Goal: Use online tool/utility: Use online tool/utility

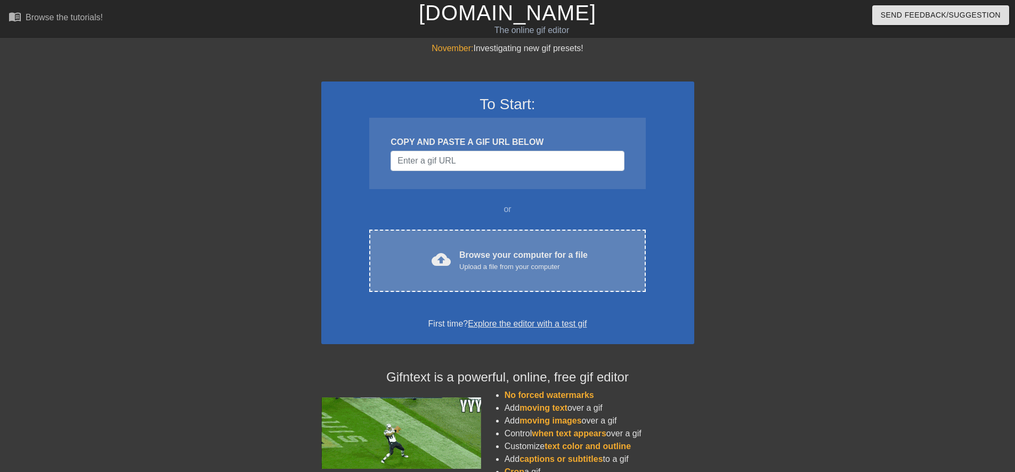
click at [483, 259] on div "Browse your computer for a file Upload a file from your computer" at bounding box center [523, 260] width 128 height 23
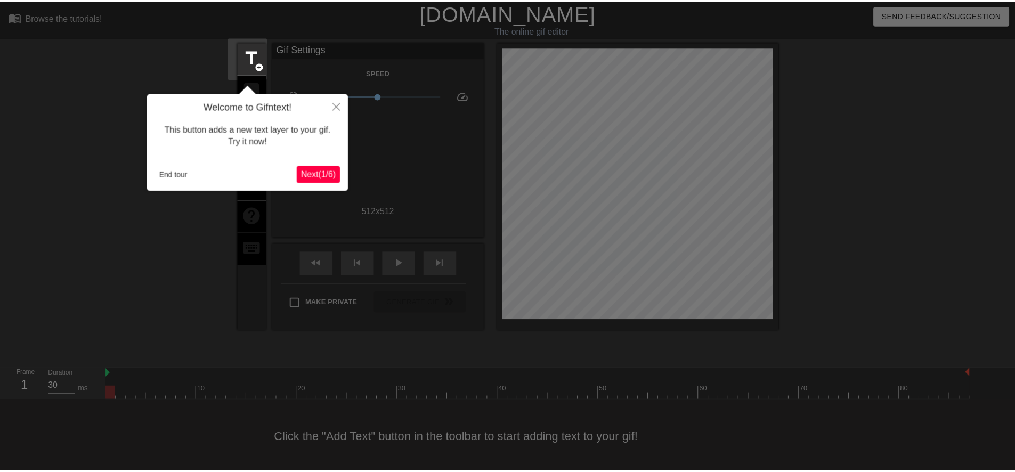
scroll to position [3, 0]
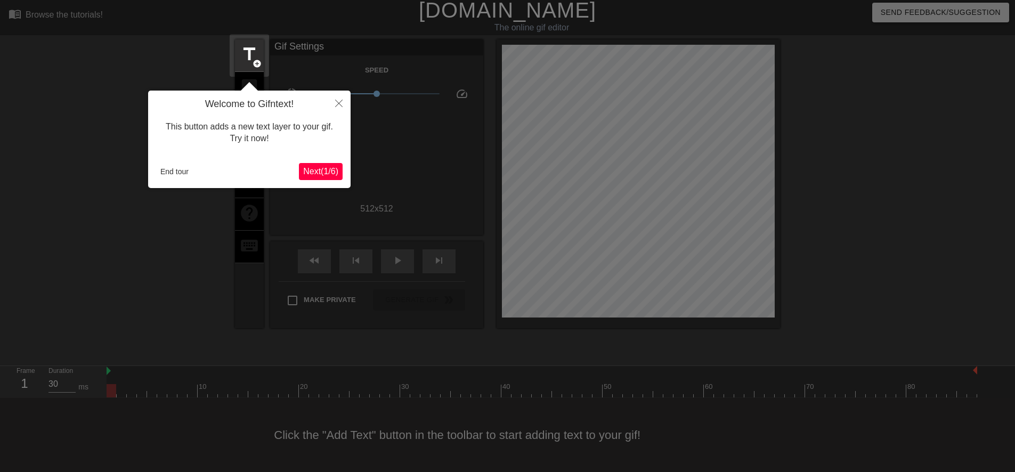
click at [336, 171] on span "Next ( 1 / 6 )" at bounding box center [320, 171] width 35 height 9
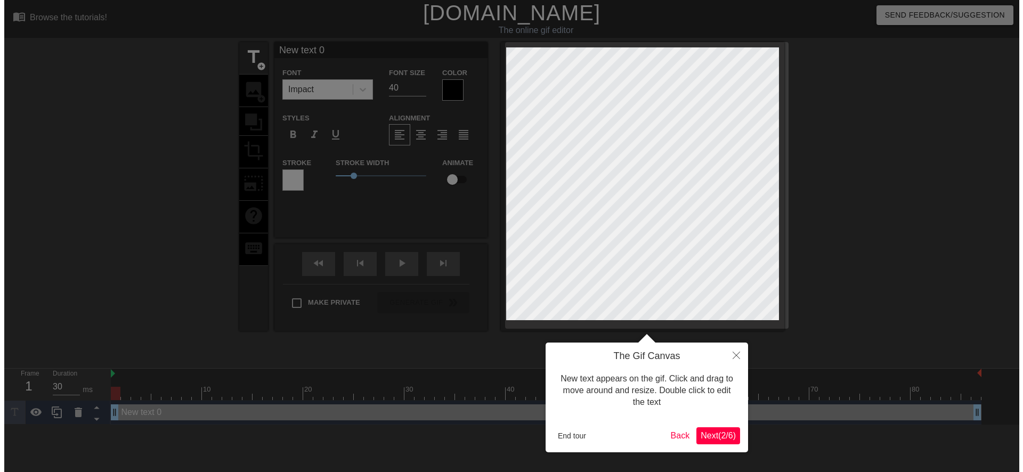
scroll to position [0, 0]
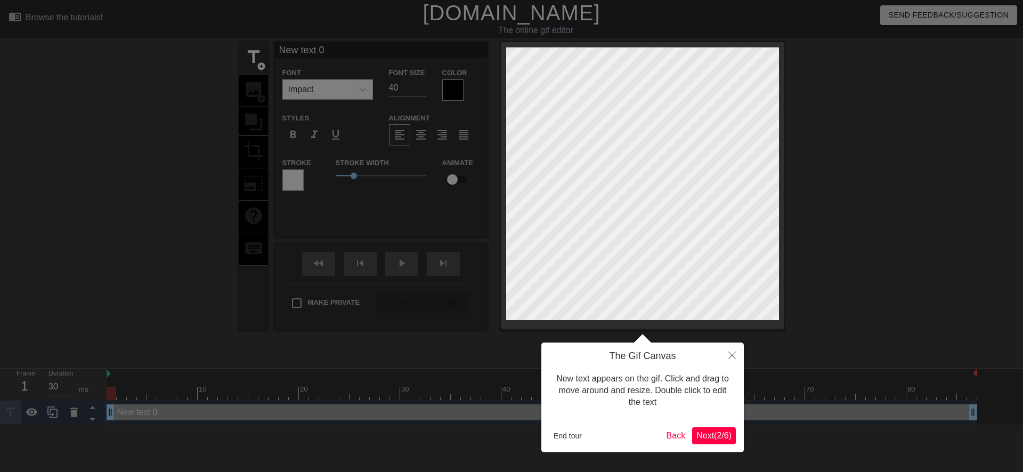
click at [701, 436] on span "Next ( 2 / 6 )" at bounding box center [713, 435] width 35 height 9
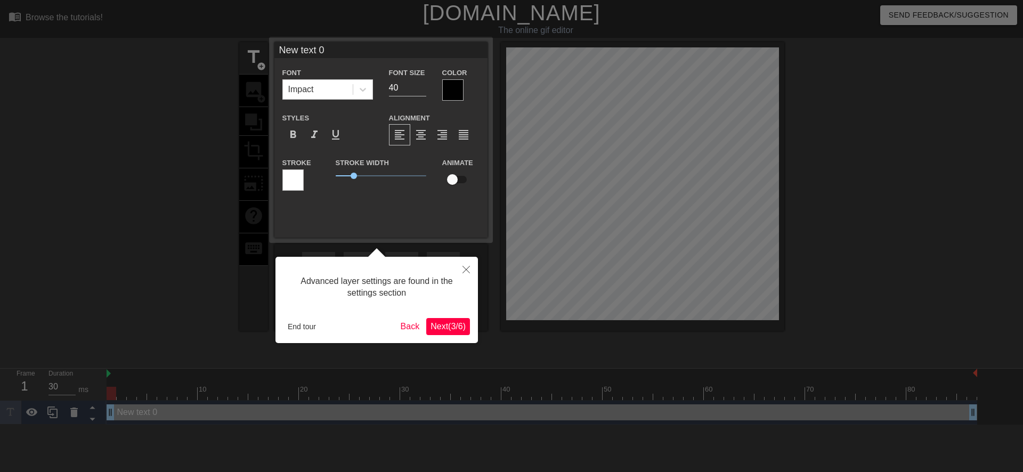
click at [450, 323] on span "Next ( 3 / 6 )" at bounding box center [447, 326] width 35 height 9
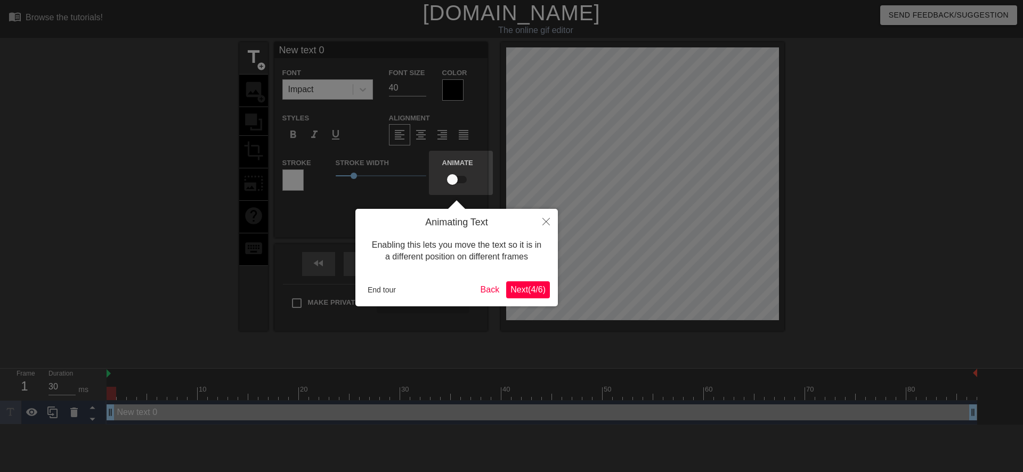
click at [524, 294] on span "Next ( 4 / 6 )" at bounding box center [527, 289] width 35 height 9
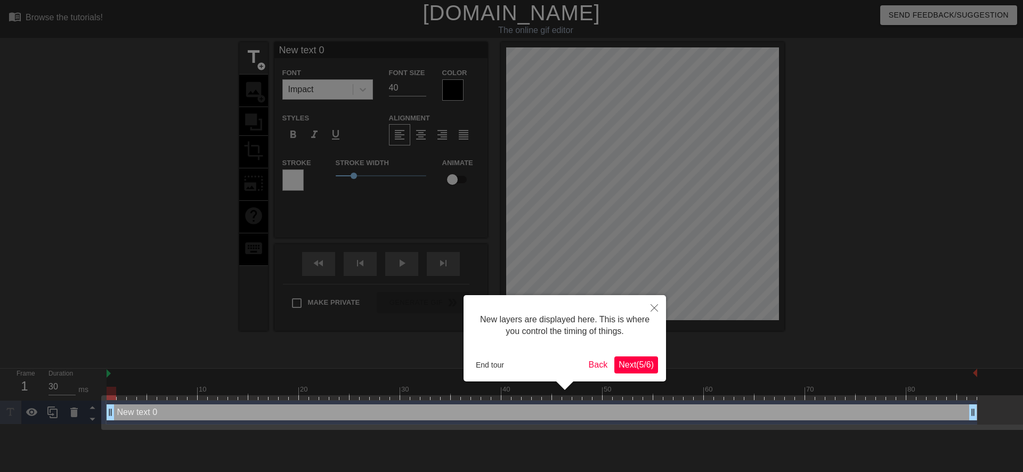
click at [622, 365] on span "Next ( 5 / 6 )" at bounding box center [636, 364] width 35 height 9
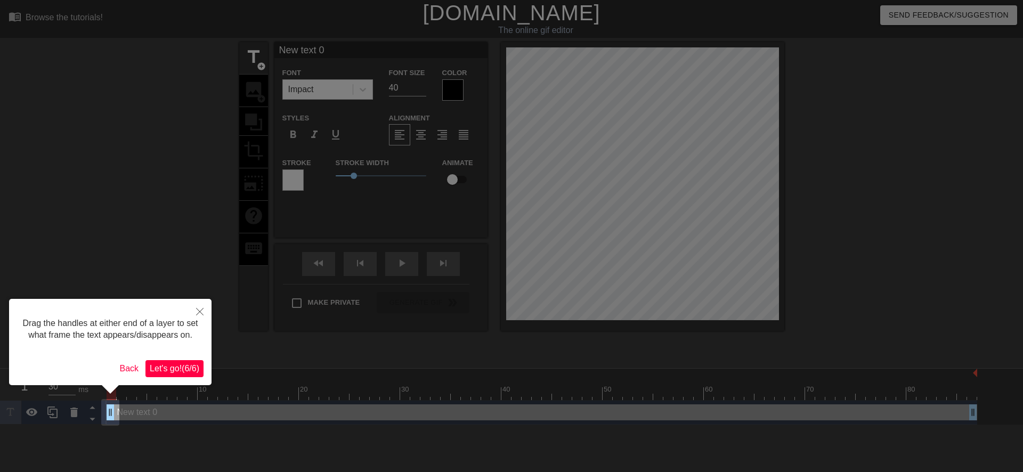
click at [178, 371] on span "Let's go! ( 6 / 6 )" at bounding box center [175, 368] width 50 height 9
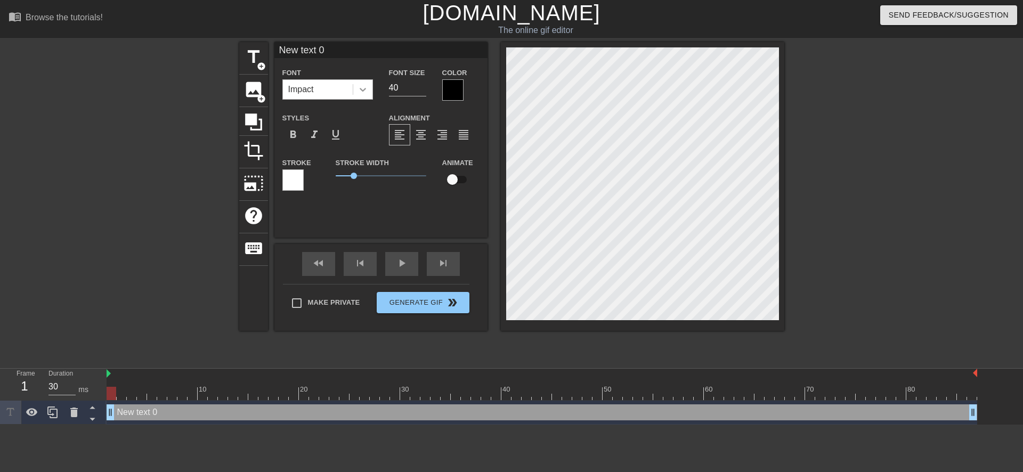
click at [367, 91] on icon at bounding box center [362, 89] width 11 height 11
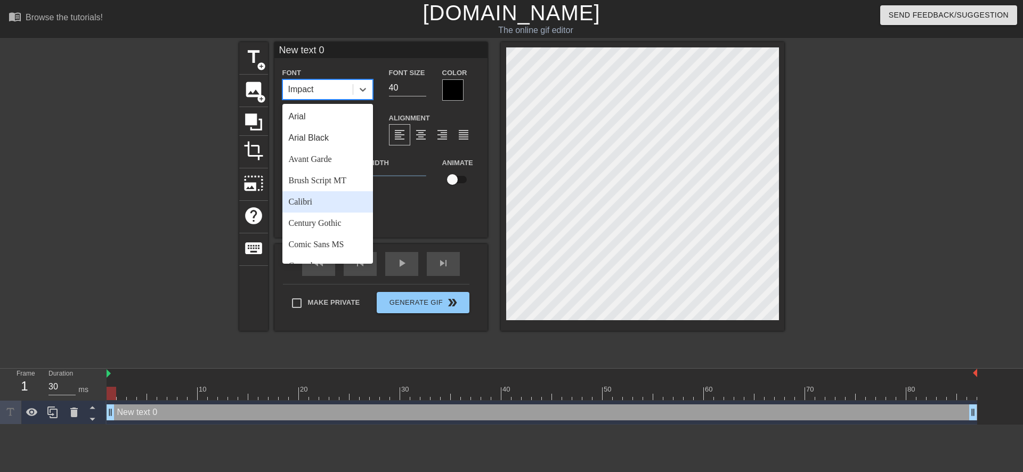
click at [314, 204] on div "Calibri" at bounding box center [327, 201] width 91 height 21
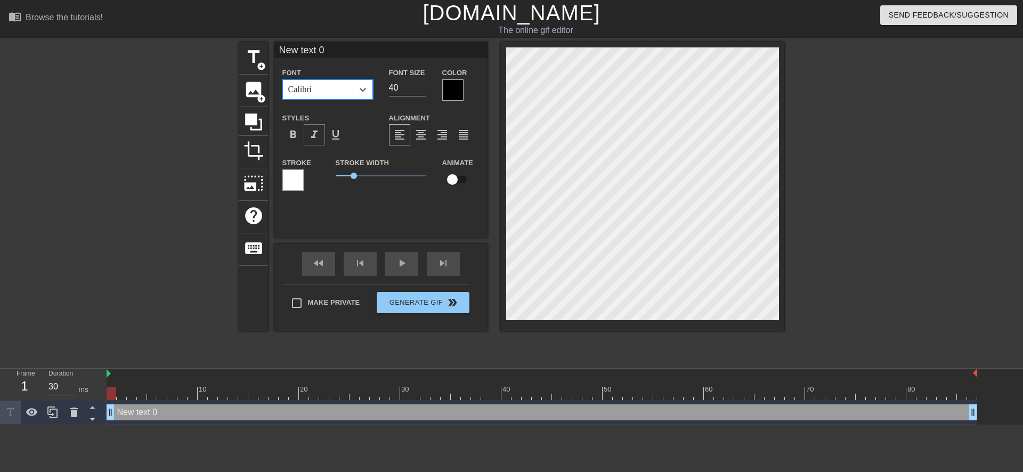
click at [316, 132] on span "format_italic" at bounding box center [314, 134] width 13 height 13
click at [394, 90] on input "40" at bounding box center [407, 87] width 37 height 17
type input "30"
type input "ew text 0"
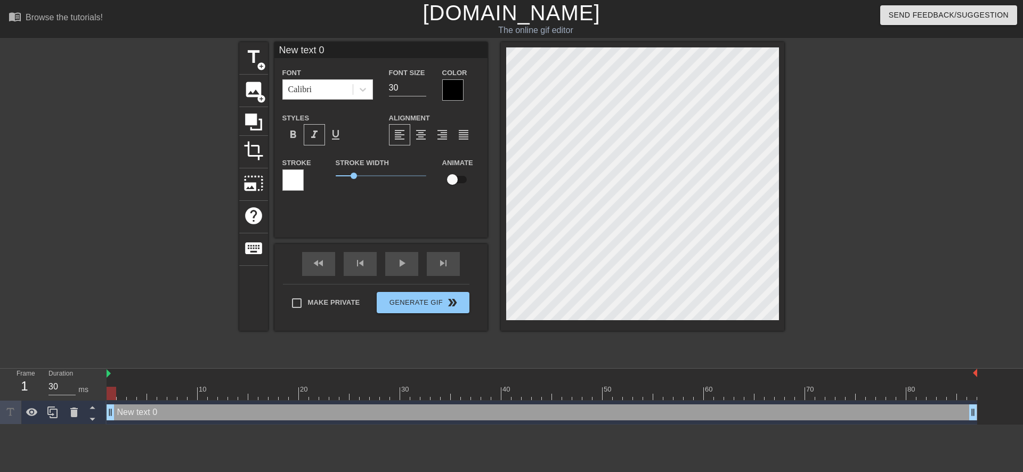
type textarea "ew text 0"
type input "w text 0"
type textarea "w text 0"
type input "text 0"
type textarea "text 0"
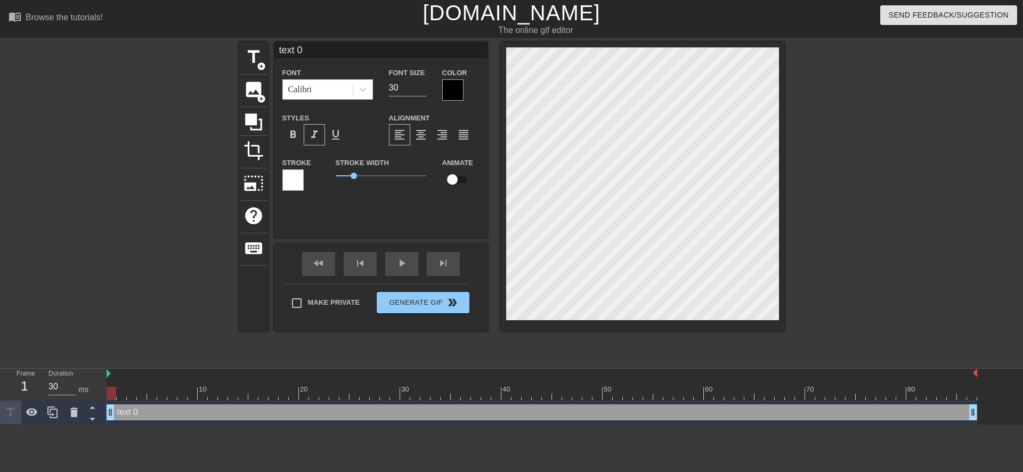
type input "text 0"
type textarea "text 0"
type input "ext 0"
type textarea "ext 0"
type input "xt 0"
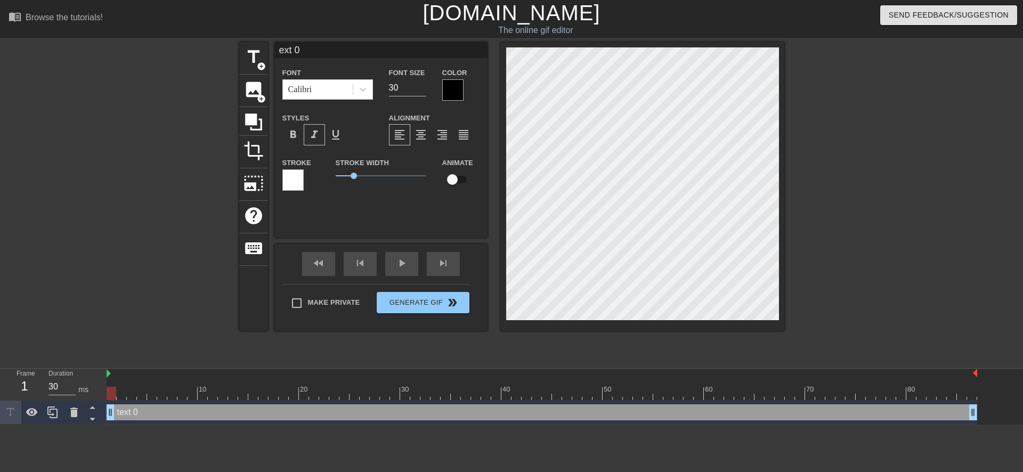
type textarea "xt 0"
type input "t 0"
type textarea "t 0"
type input "0"
type textarea "0"
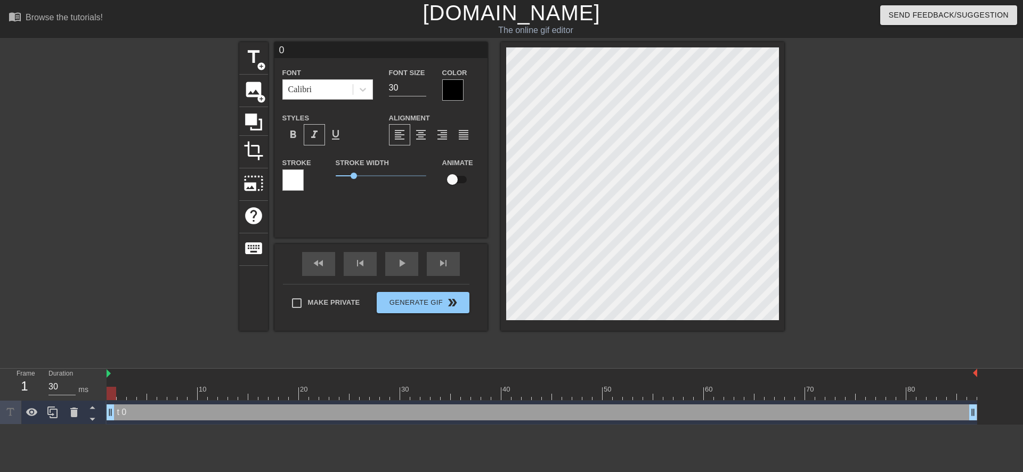
scroll to position [2, 1]
type input "0"
type textarea "0"
type input "@"
type textarea "@"
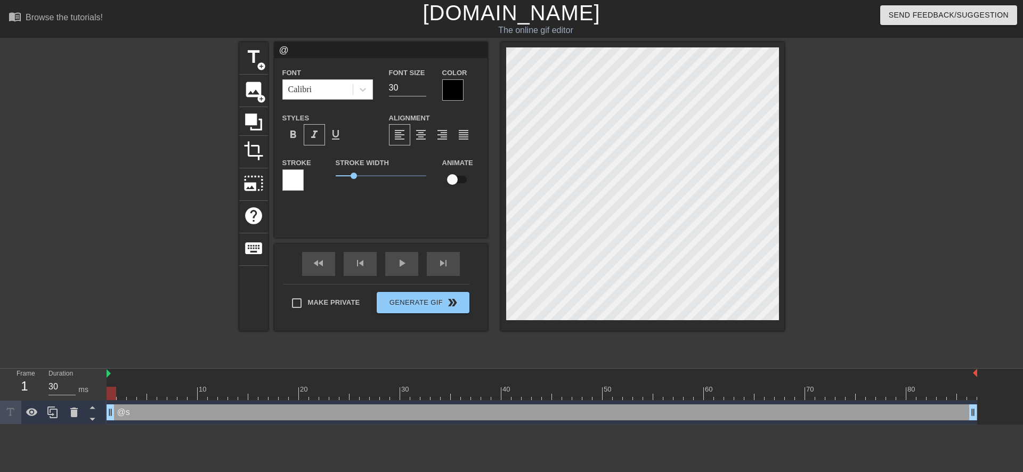
type input "@s"
type textarea "@s"
type input "@st"
type textarea "@st"
type input "@sti"
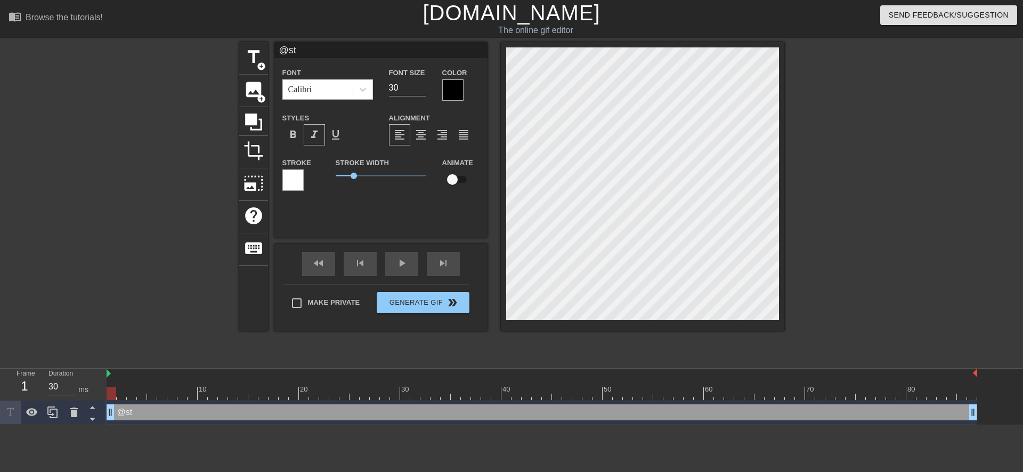
type textarea "@sti"
type input "@stic"
type textarea "@stic"
type input "@stick"
type textarea "@sticke"
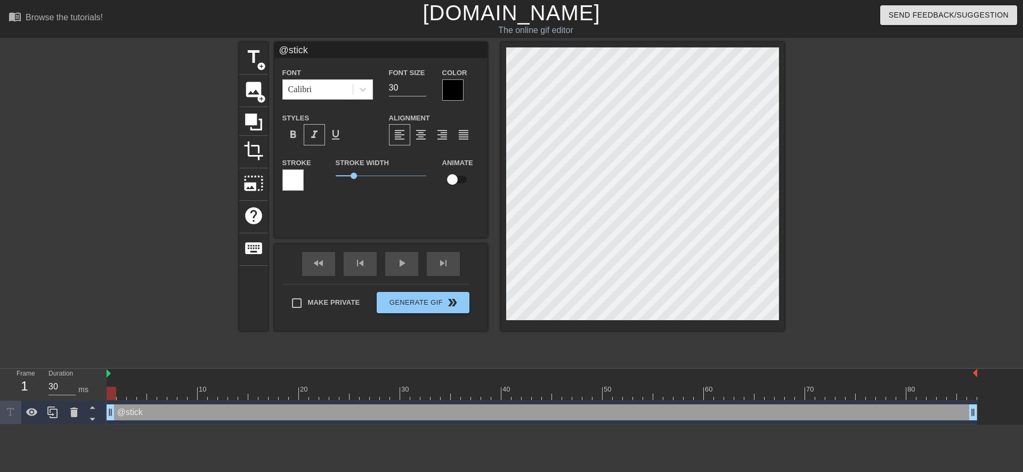
type input "@sticker"
type textarea "@sticker"
type input "@stickerb"
type textarea "@stickerb"
type input "@stickerba"
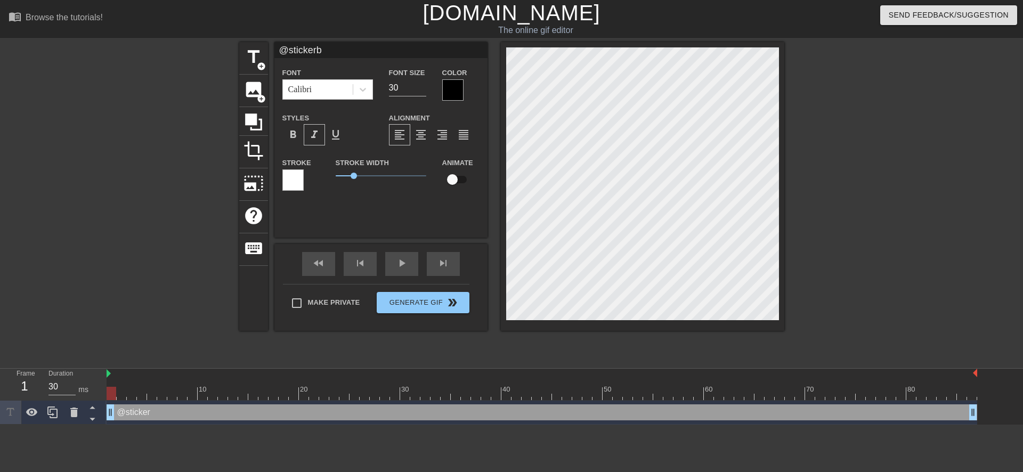
type textarea "@stickerba"
type input "@stickerbas"
type textarea "@stickerbas"
type input "@stickerbase"
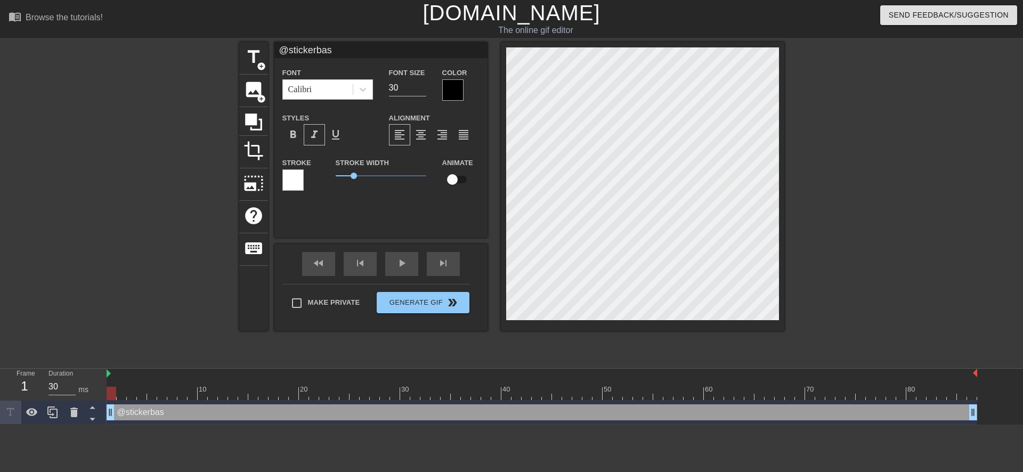
type textarea "@stickerbase"
type input "@stickerbase_"
type textarea "@stickerbase_"
type input "@stickerbase_r"
type textarea "@stickerbase_r"
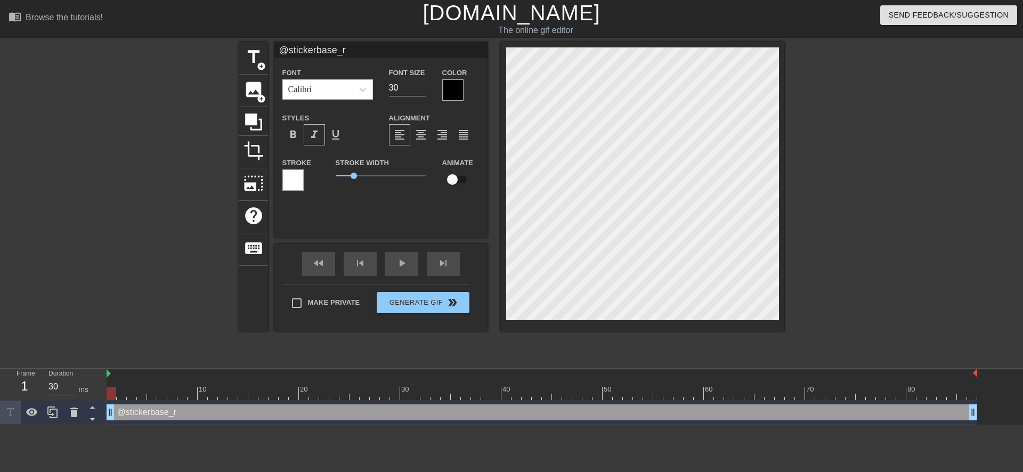
type input "@stickerbase_ru"
type textarea "@stickerbase_ru"
click at [418, 299] on span "Generate Gif double_arrow" at bounding box center [423, 302] width 84 height 13
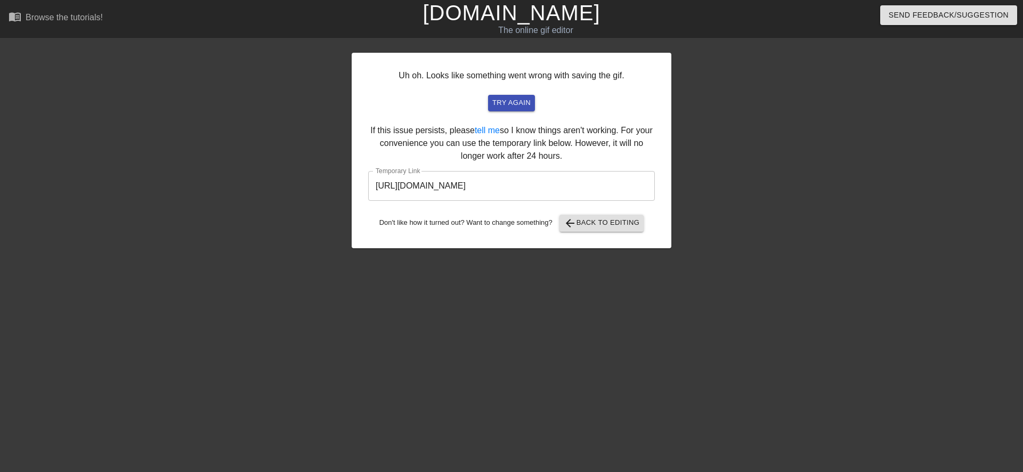
click at [513, 192] on input "[URL][DOMAIN_NAME]" at bounding box center [511, 186] width 287 height 30
click at [515, 191] on input "[URL][DOMAIN_NAME]" at bounding box center [511, 186] width 287 height 30
click at [515, 189] on input "[URL][DOMAIN_NAME]" at bounding box center [511, 186] width 287 height 30
click at [516, 186] on input "[URL][DOMAIN_NAME]" at bounding box center [511, 186] width 287 height 30
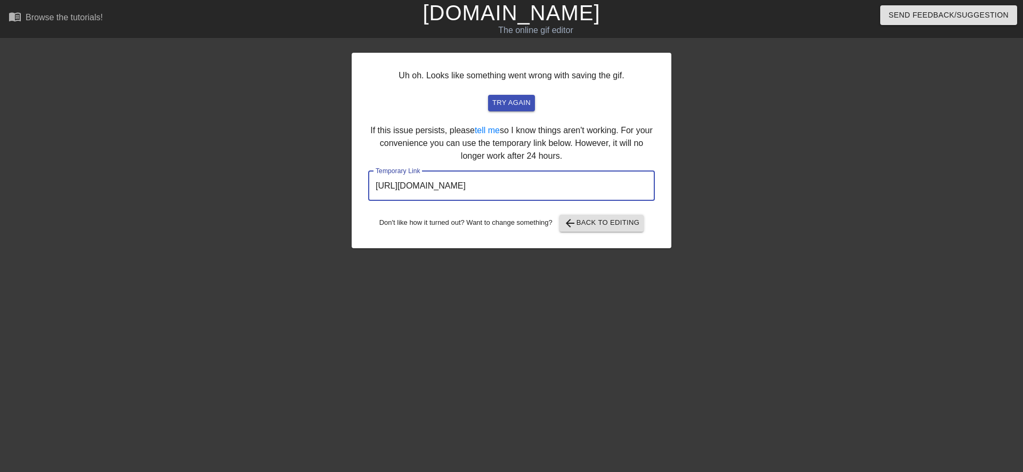
click at [516, 186] on input "[URL][DOMAIN_NAME]" at bounding box center [511, 186] width 287 height 30
